Goal: Information Seeking & Learning: Find specific fact

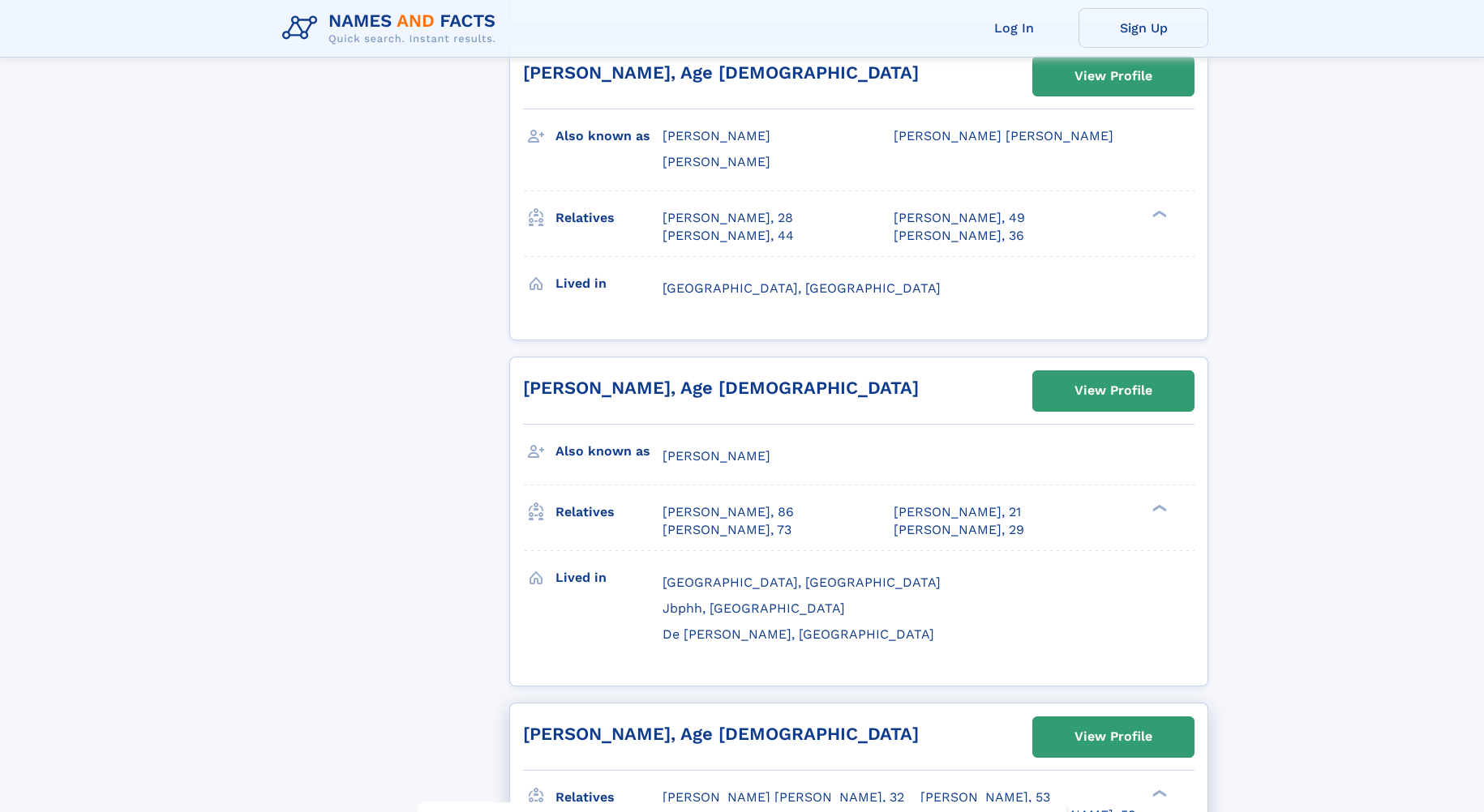
scroll to position [2513, 0]
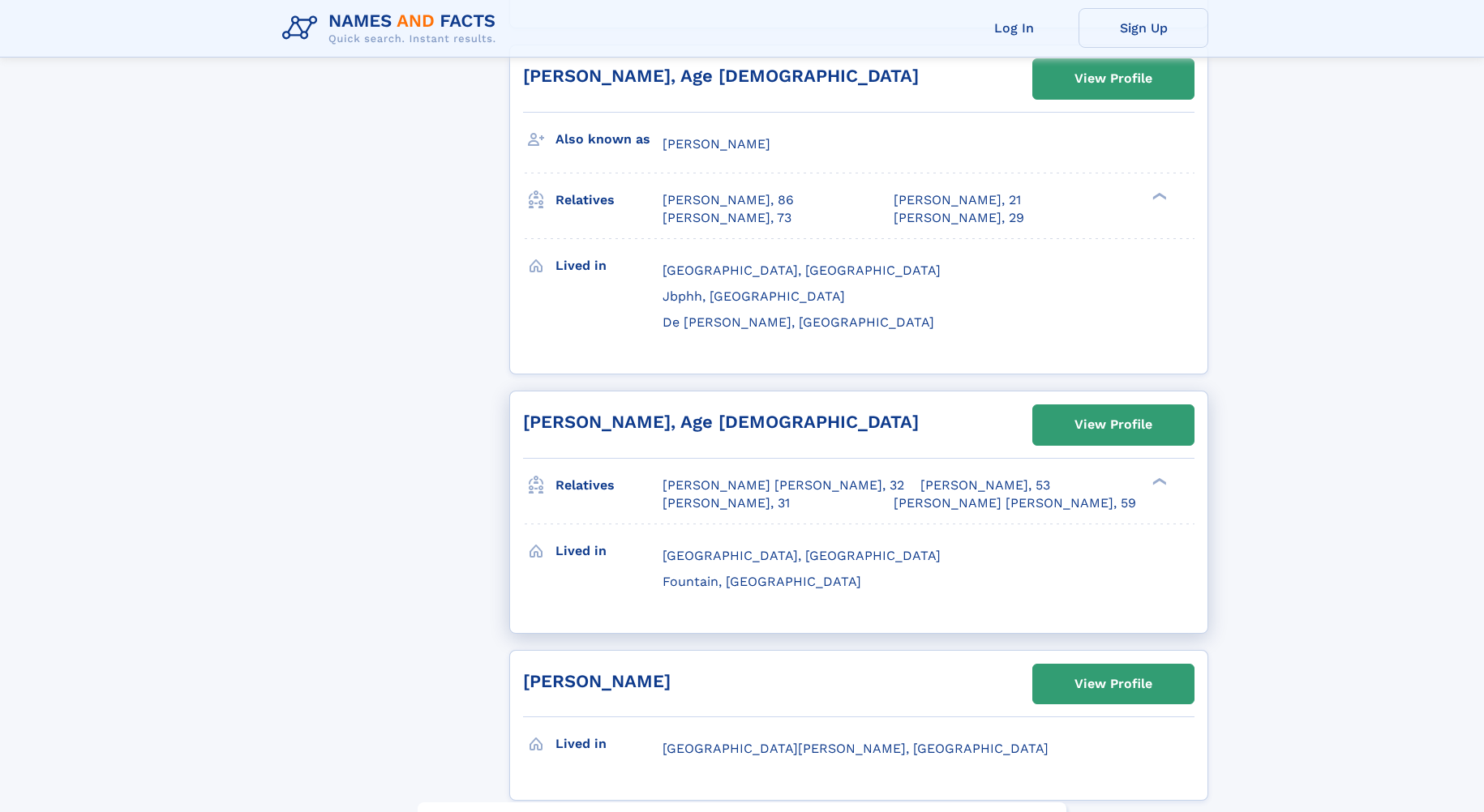
drag, startPoint x: 756, startPoint y: 477, endPoint x: 653, endPoint y: 473, distance: 103.1
click at [653, 524] on div "Lived in Tucson, AZ Fountain, CO" at bounding box center [859, 568] width 672 height 87
drag, startPoint x: 653, startPoint y: 473, endPoint x: 802, endPoint y: 501, distance: 151.6
click at [806, 524] on div "Lived in Tucson, AZ Fountain, CO" at bounding box center [859, 568] width 672 height 87
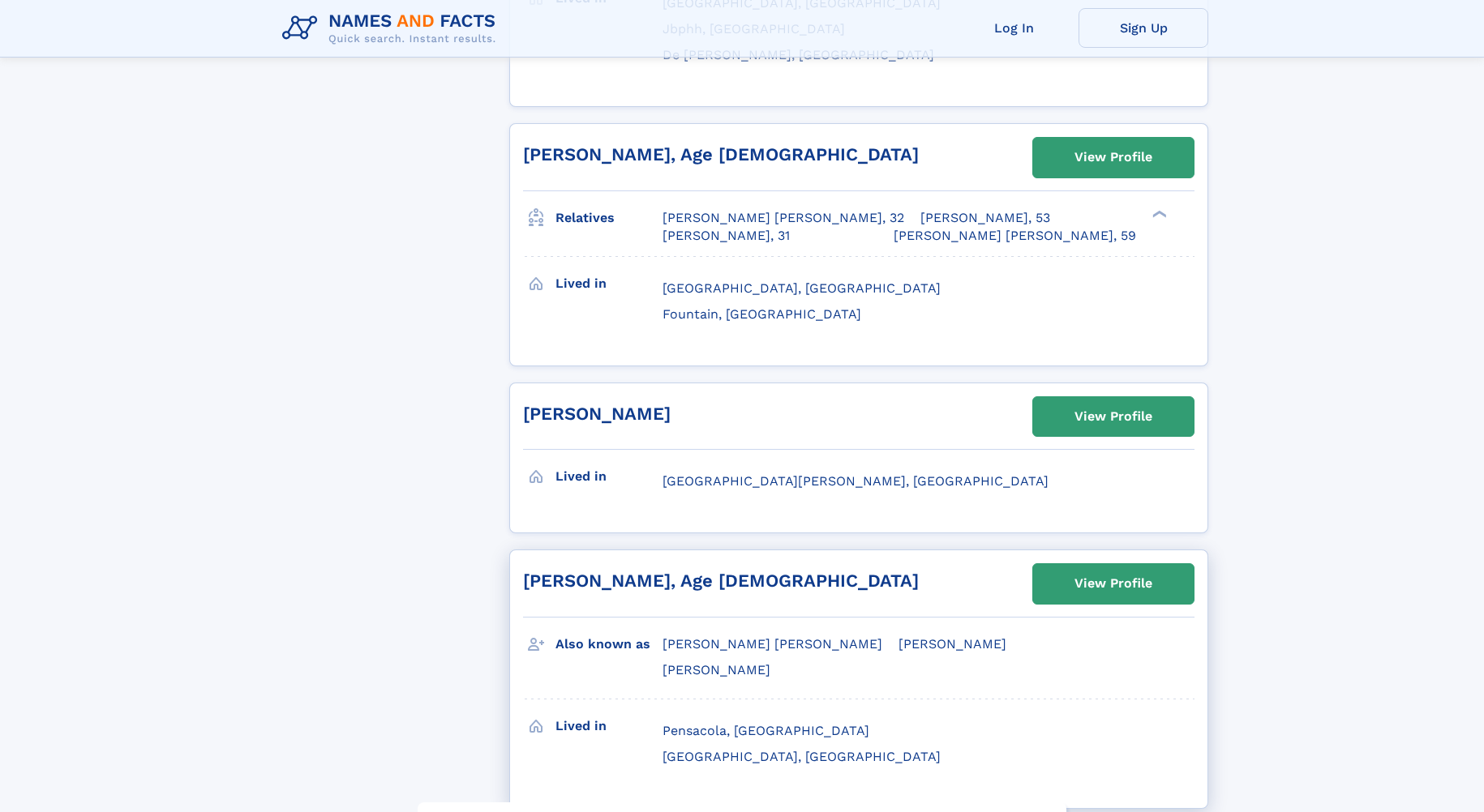
scroll to position [2756, 0]
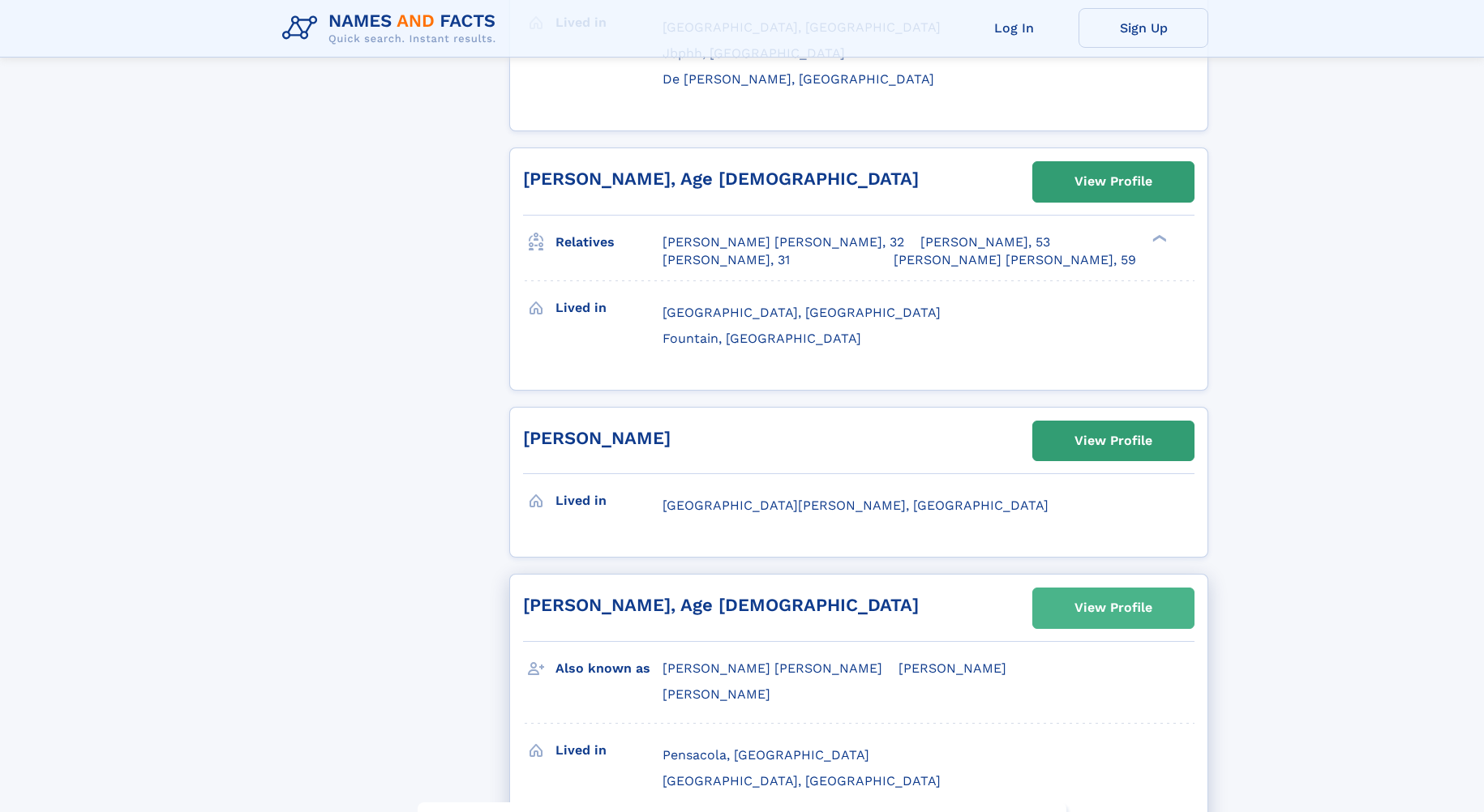
click at [1122, 589] on div "View Profile" at bounding box center [1113, 608] width 78 height 38
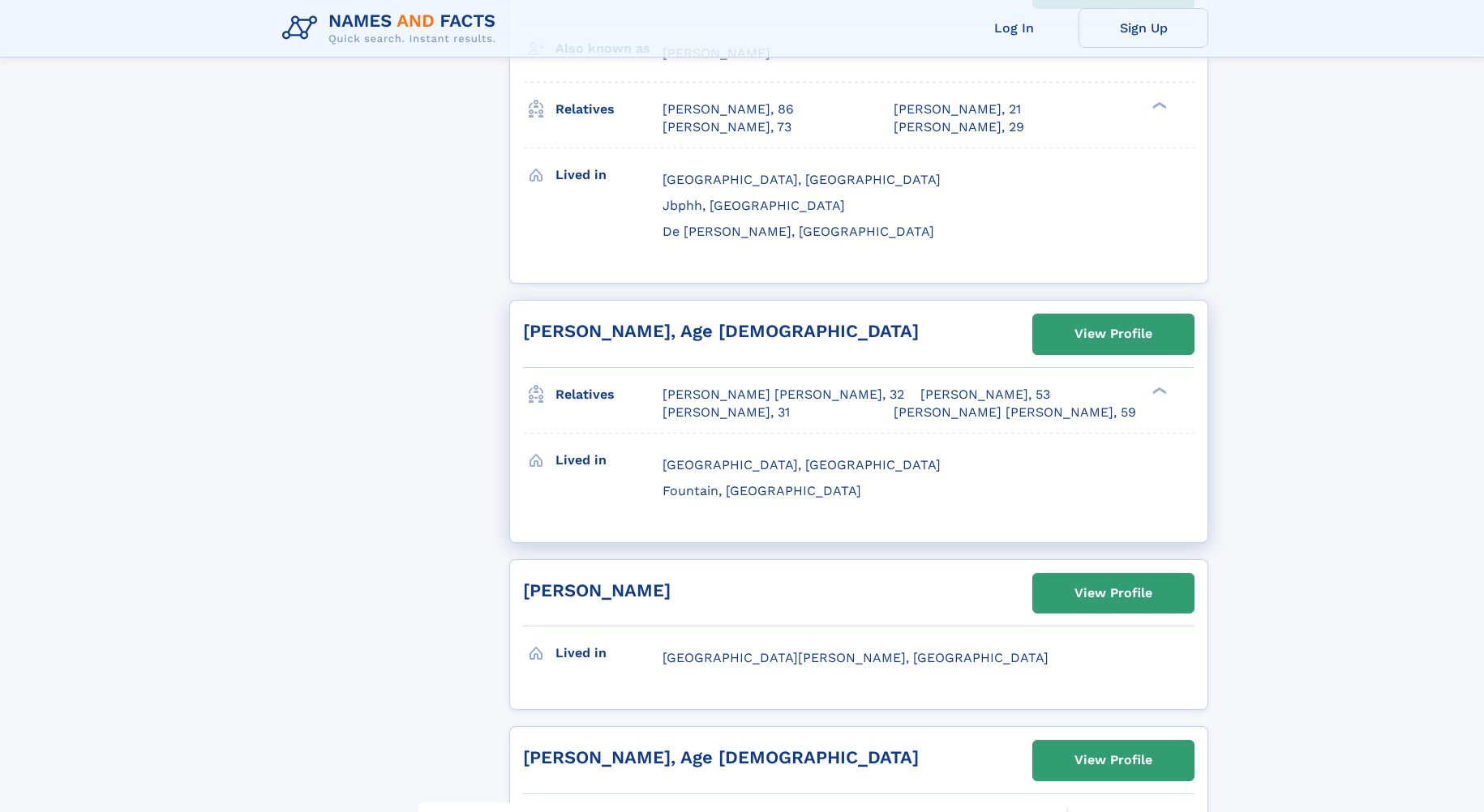
scroll to position [2594, 0]
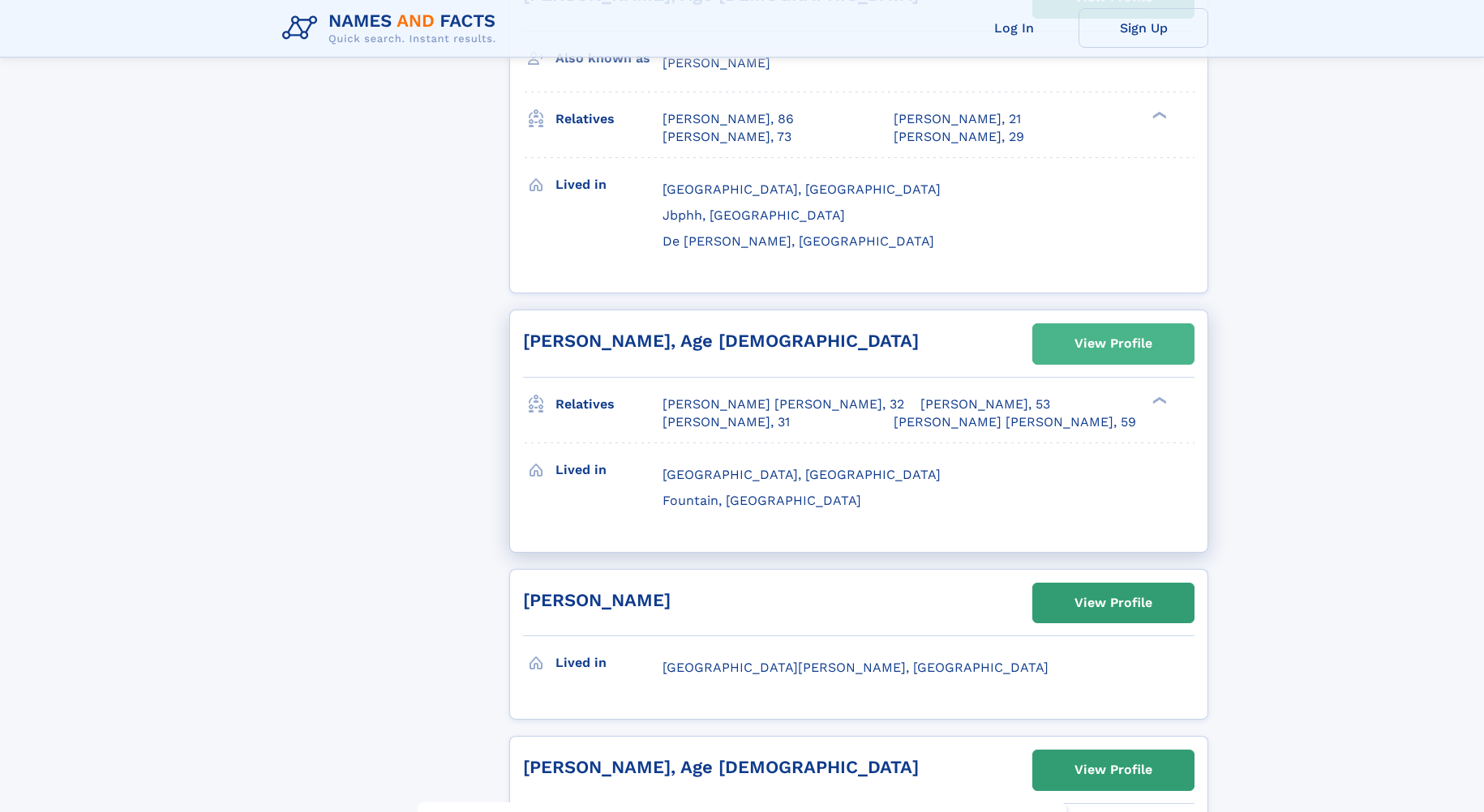
click at [1066, 324] on link "View Profile" at bounding box center [1113, 344] width 160 height 39
drag, startPoint x: 840, startPoint y: 374, endPoint x: 852, endPoint y: 373, distance: 12.0
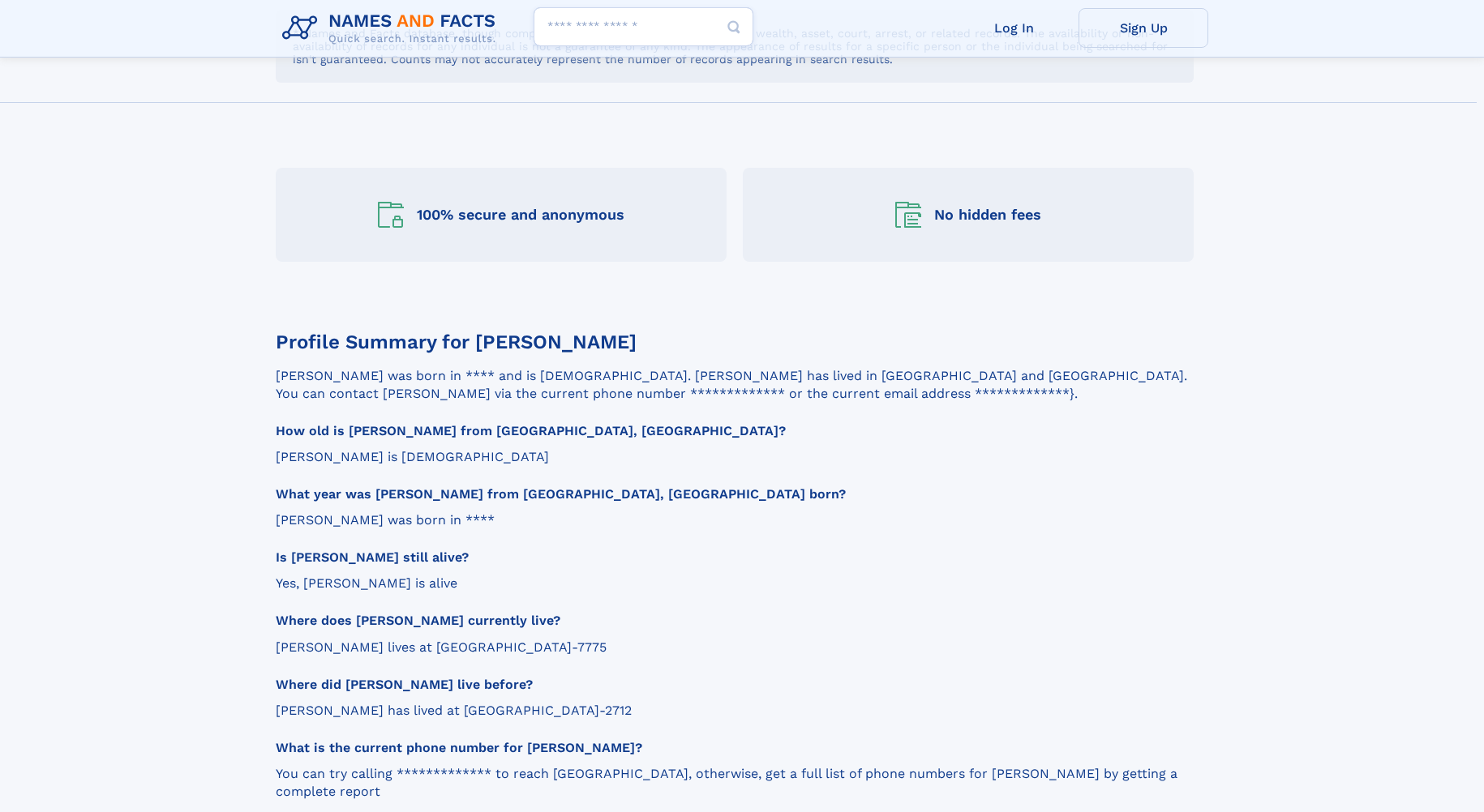
scroll to position [1378, 0]
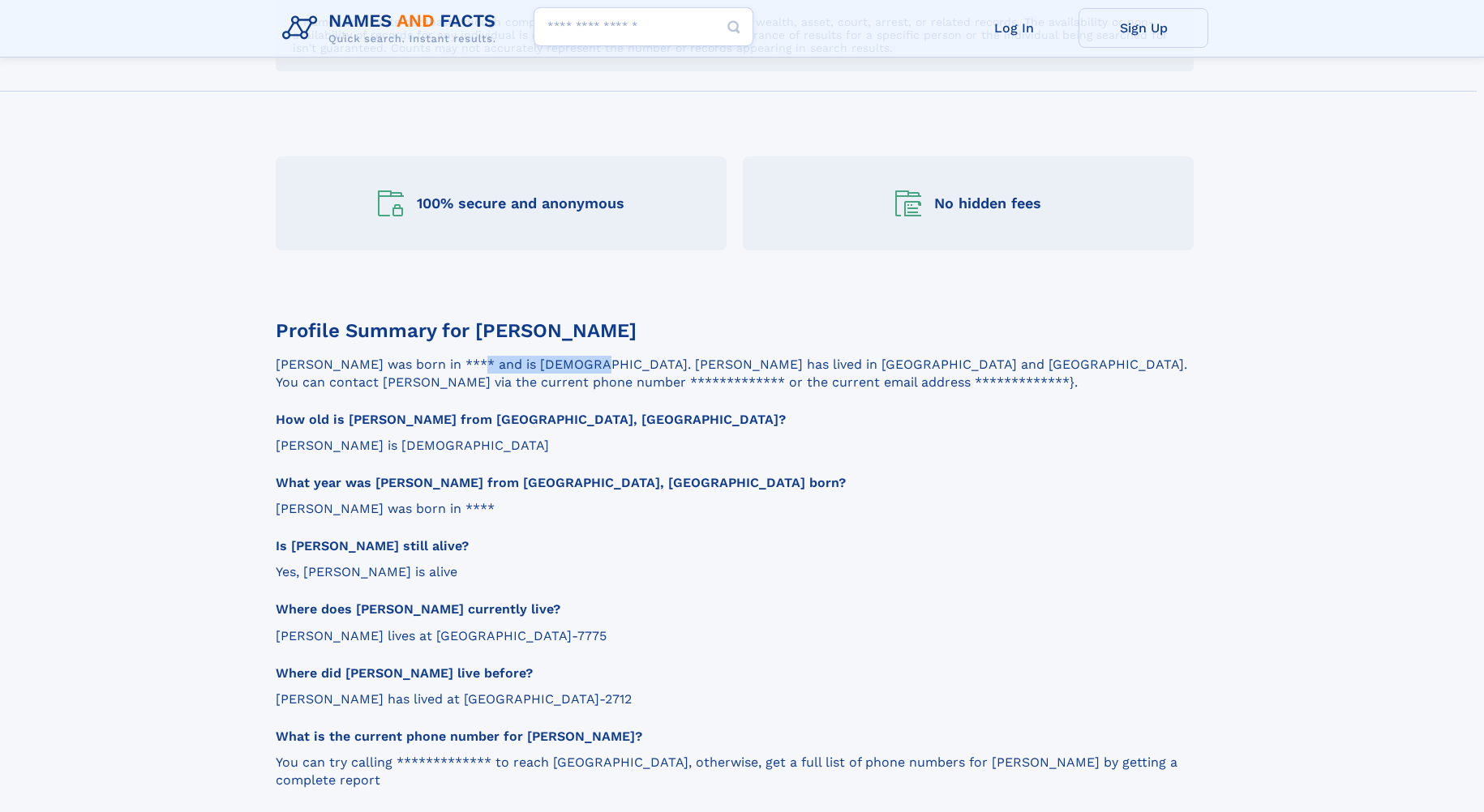
drag, startPoint x: 383, startPoint y: 331, endPoint x: 484, endPoint y: 329, distance: 101.0
click at [484, 356] on p "**********" at bounding box center [734, 374] width 918 height 36
drag, startPoint x: 484, startPoint y: 329, endPoint x: 629, endPoint y: 332, distance: 145.0
click at [629, 356] on p "**********" at bounding box center [734, 374] width 918 height 36
drag, startPoint x: 587, startPoint y: 326, endPoint x: 963, endPoint y: 332, distance: 376.0
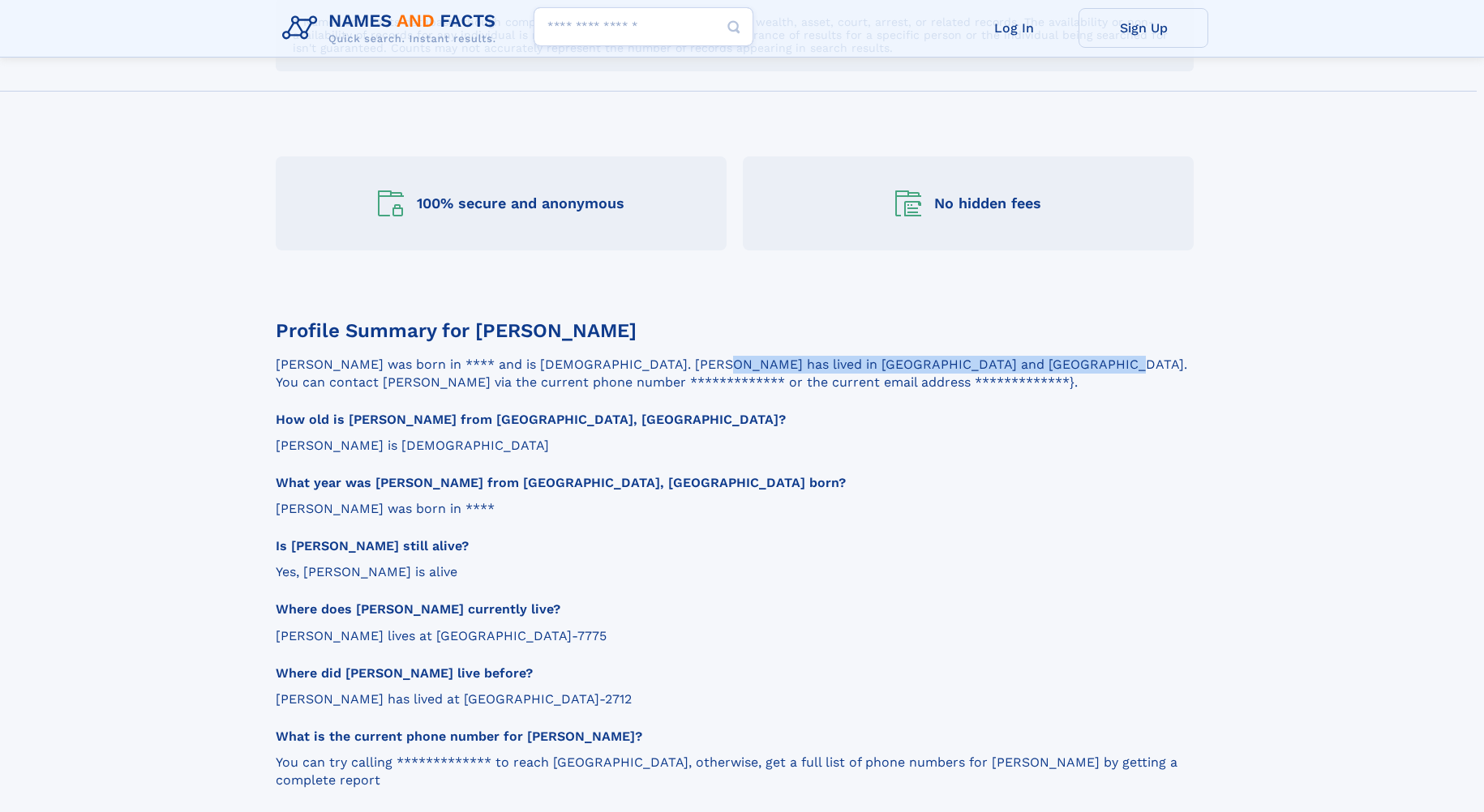
click at [963, 356] on p "**********" at bounding box center [734, 374] width 918 height 36
drag, startPoint x: 963, startPoint y: 332, endPoint x: 731, endPoint y: 406, distance: 243.5
click at [845, 437] on p "[PERSON_NAME] is [DEMOGRAPHIC_DATA]" at bounding box center [734, 446] width 918 height 18
drag, startPoint x: 284, startPoint y: 478, endPoint x: 436, endPoint y: 480, distance: 152.0
click at [436, 500] on p "[PERSON_NAME] was born in ****" at bounding box center [734, 509] width 918 height 18
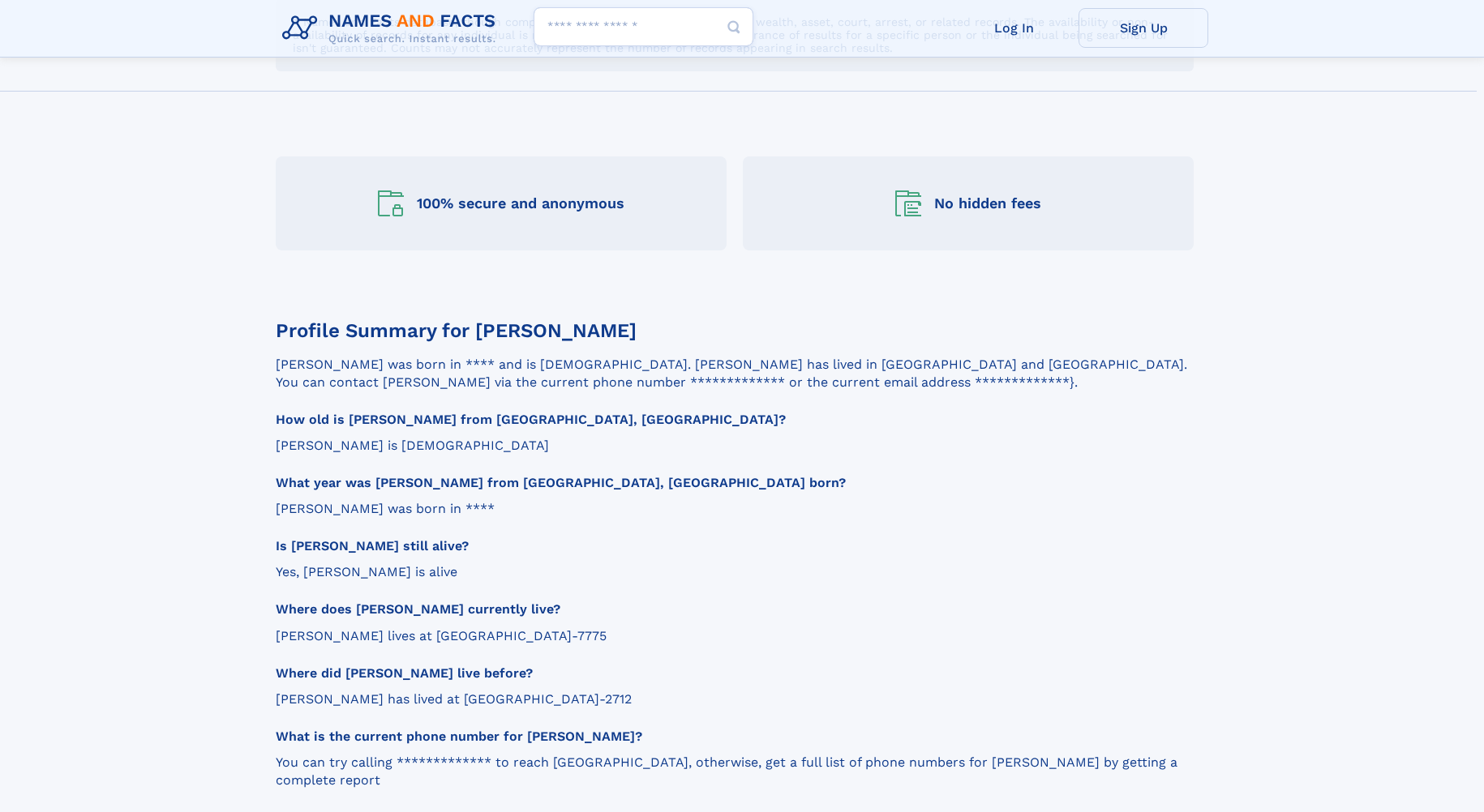
drag, startPoint x: 436, startPoint y: 480, endPoint x: 366, endPoint y: 532, distance: 87.2
click at [365, 564] on p "Yes, [PERSON_NAME] is alive" at bounding box center [734, 573] width 918 height 18
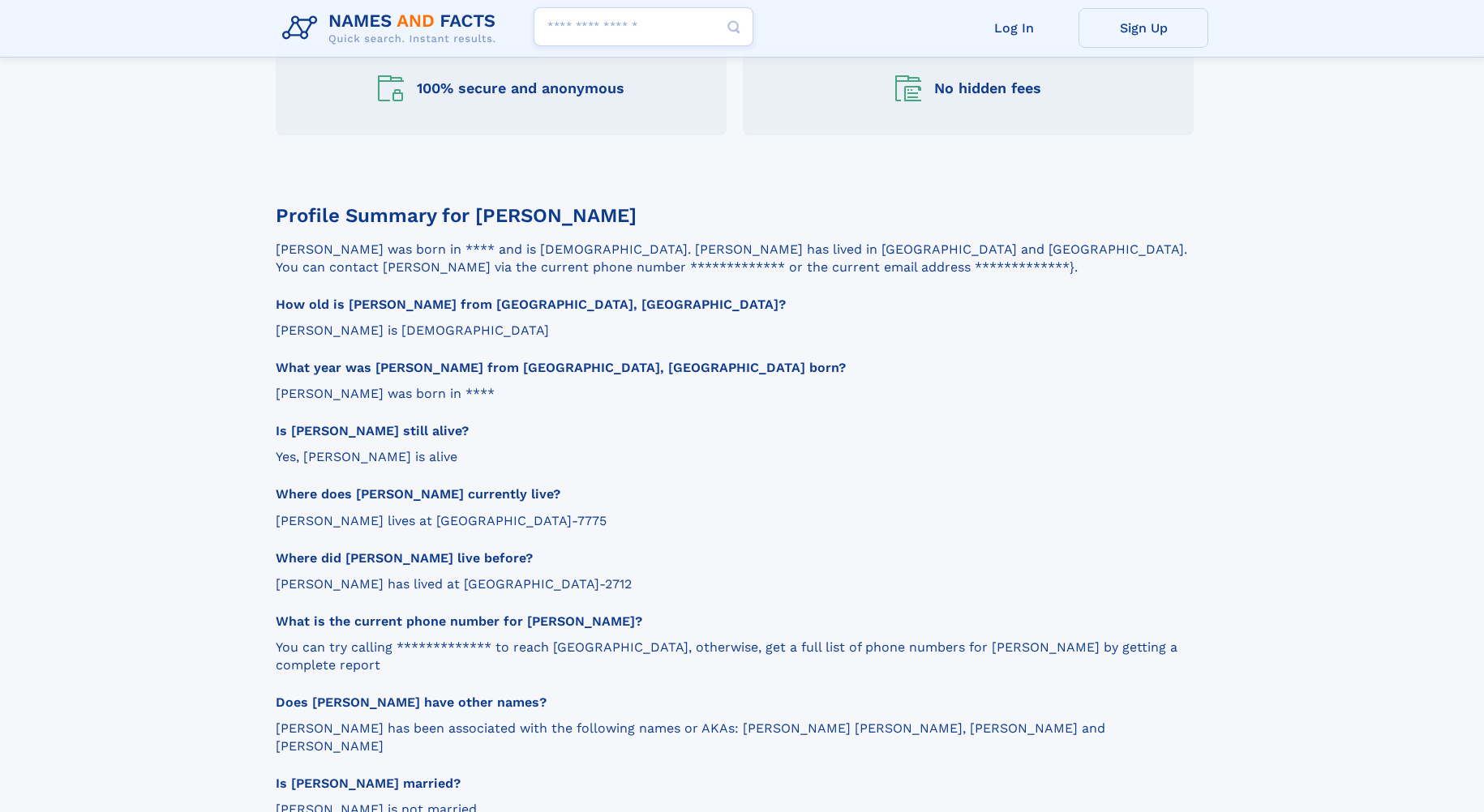
scroll to position [1541, 0]
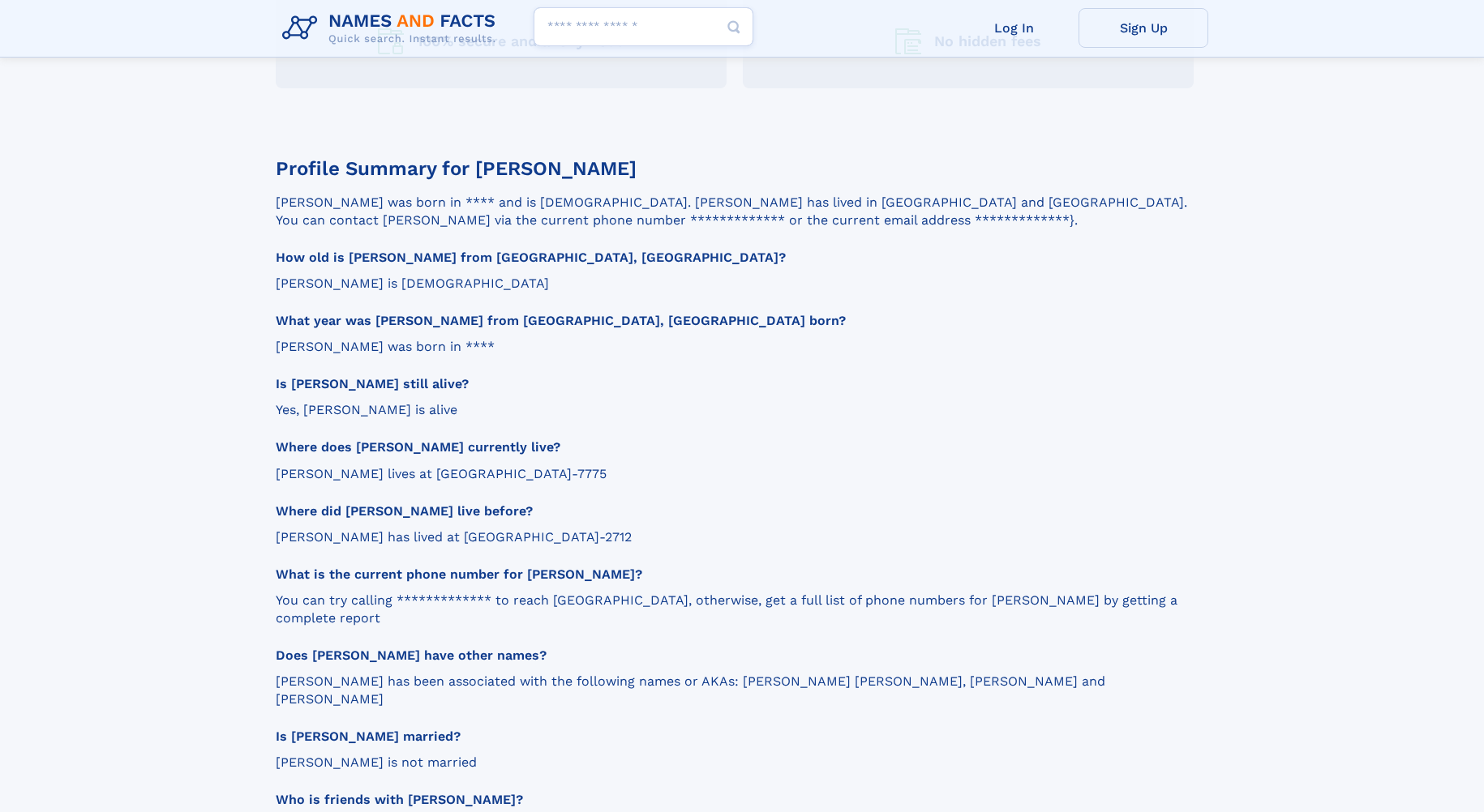
drag, startPoint x: 297, startPoint y: 441, endPoint x: 491, endPoint y: 440, distance: 194.0
click at [491, 466] on p "[PERSON_NAME] lives at [GEOGRAPHIC_DATA]-7775" at bounding box center [734, 475] width 918 height 18
drag, startPoint x: 491, startPoint y: 440, endPoint x: 744, endPoint y: 452, distance: 253.3
click at [744, 452] on section "**********" at bounding box center [734, 506] width 918 height 694
drag, startPoint x: 286, startPoint y: 506, endPoint x: 561, endPoint y: 504, distance: 275.0
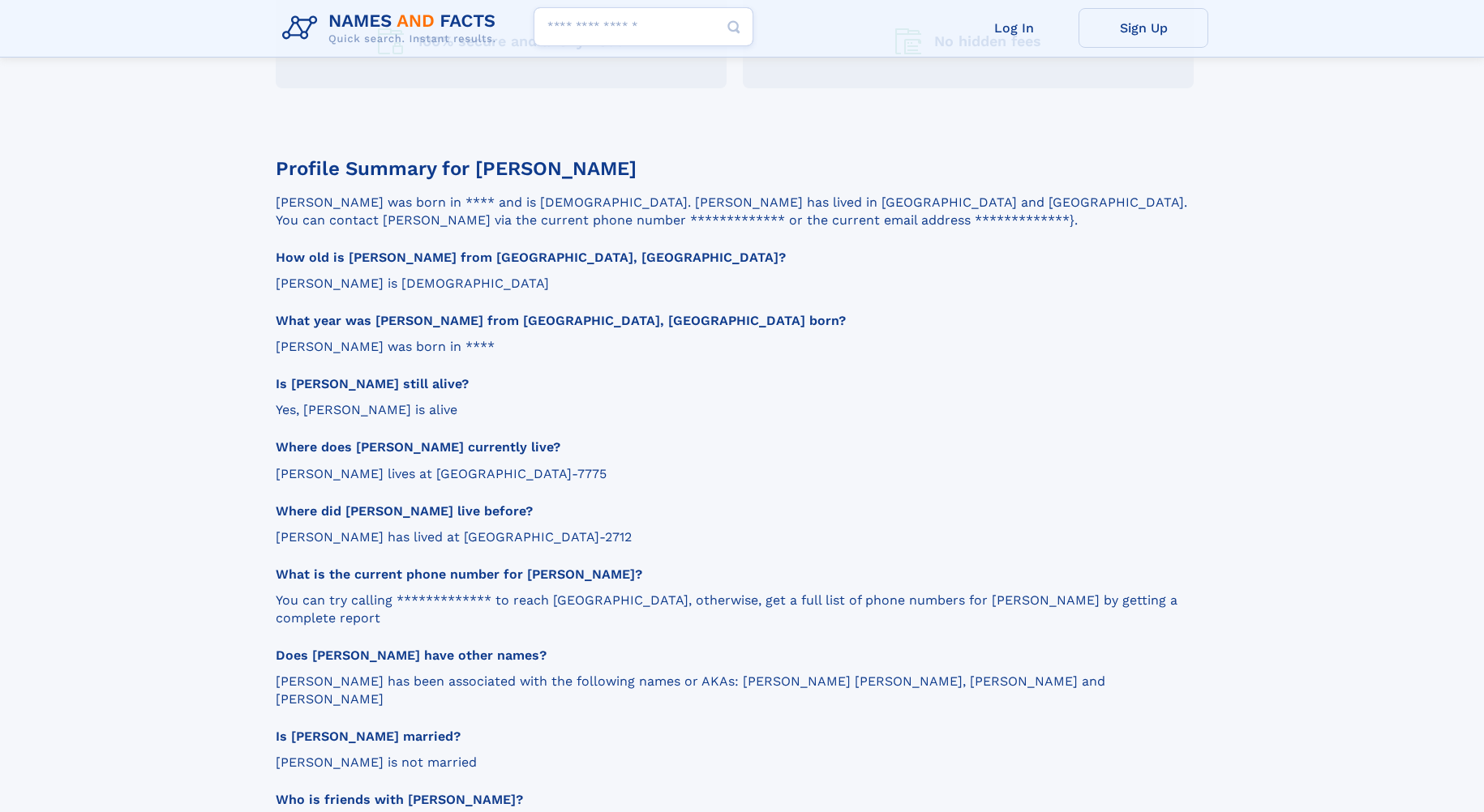
click at [561, 529] on p "Dillon has lived at Stockbridge, GA 30281-2712" at bounding box center [734, 538] width 918 height 18
drag, startPoint x: 561, startPoint y: 504, endPoint x: 803, endPoint y: 497, distance: 242.1
click at [803, 529] on p "Dillon has lived at Stockbridge, GA 30281-2712" at bounding box center [734, 538] width 918 height 18
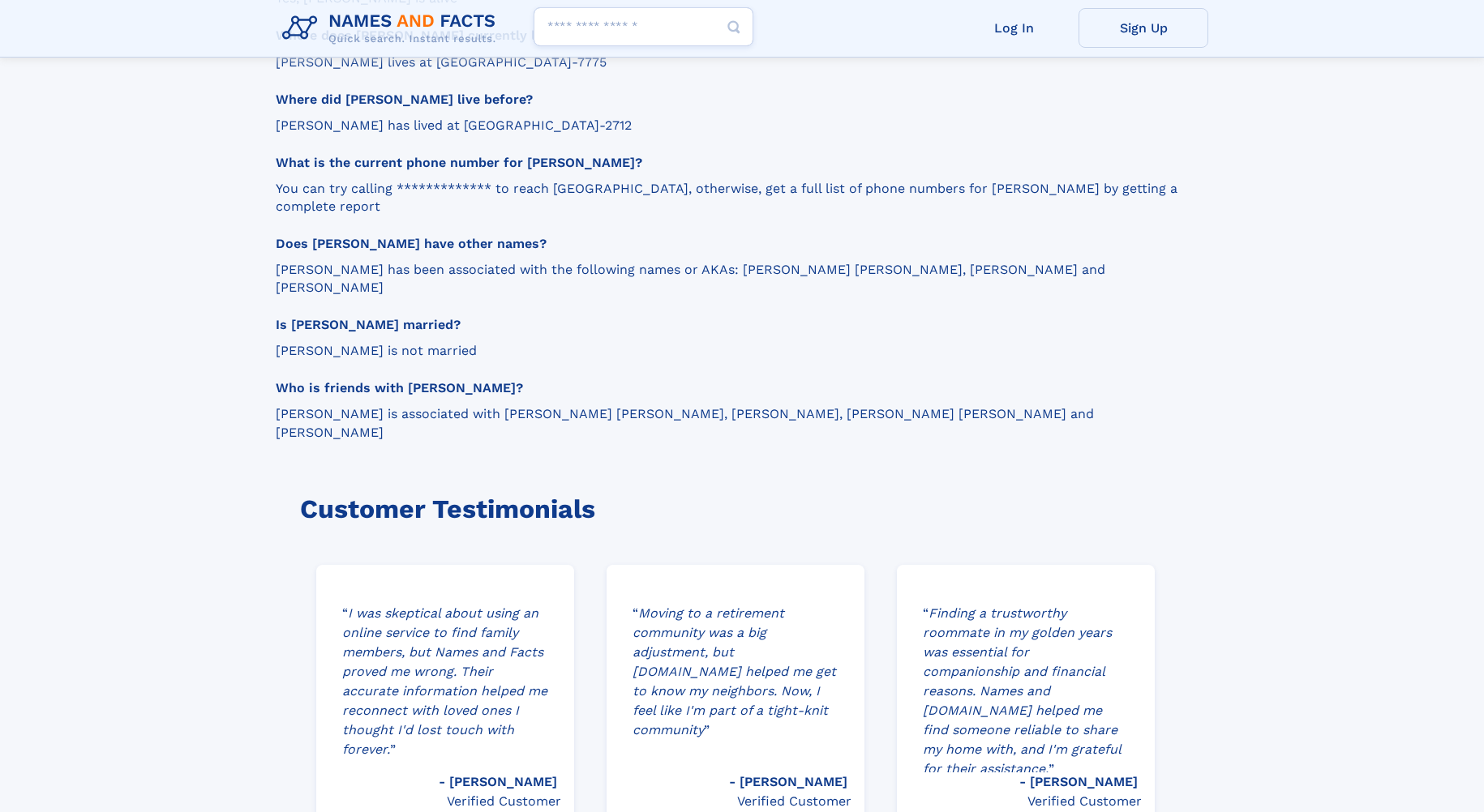
scroll to position [2270, 0]
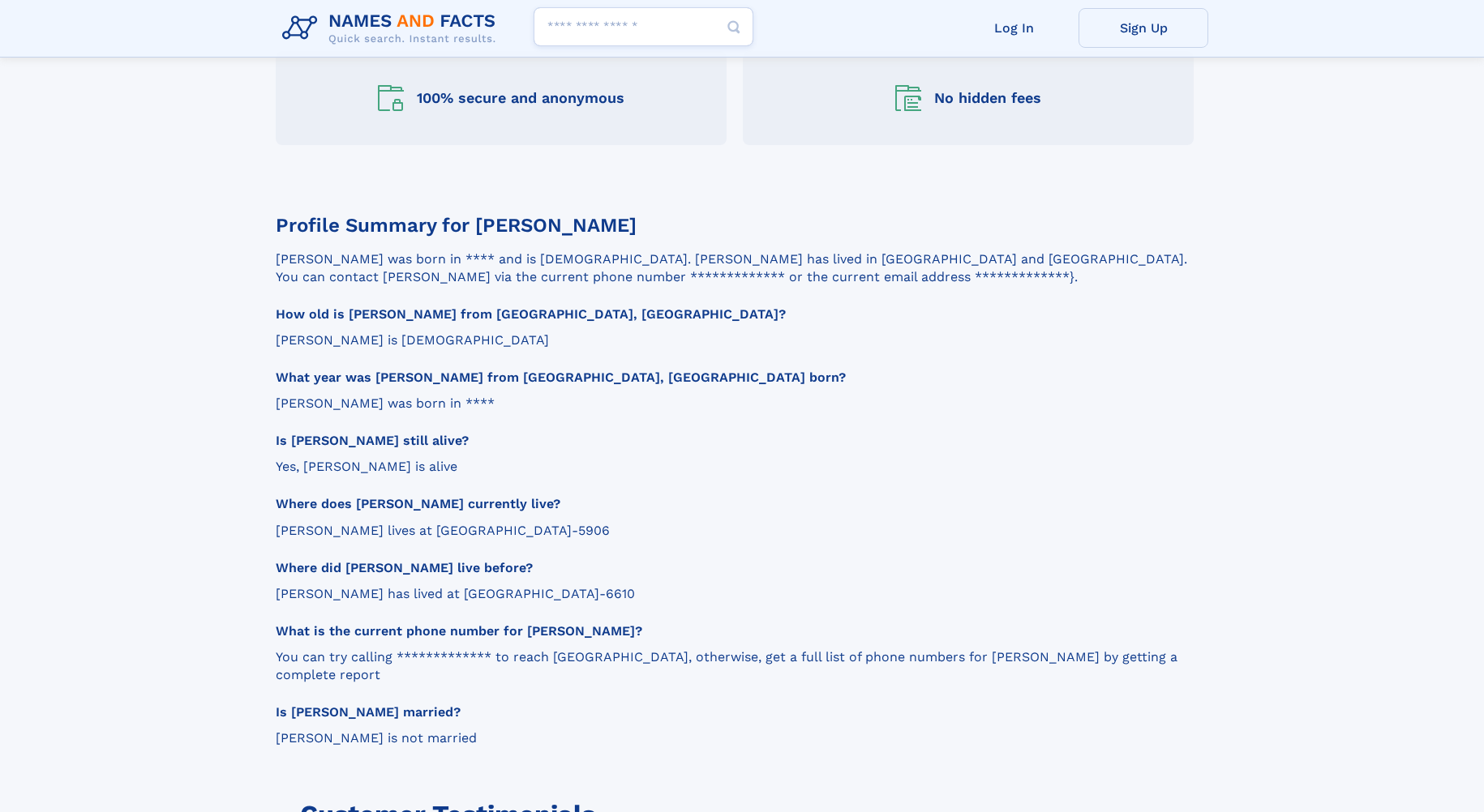
scroll to position [1135, 0]
